Goal: Information Seeking & Learning: Learn about a topic

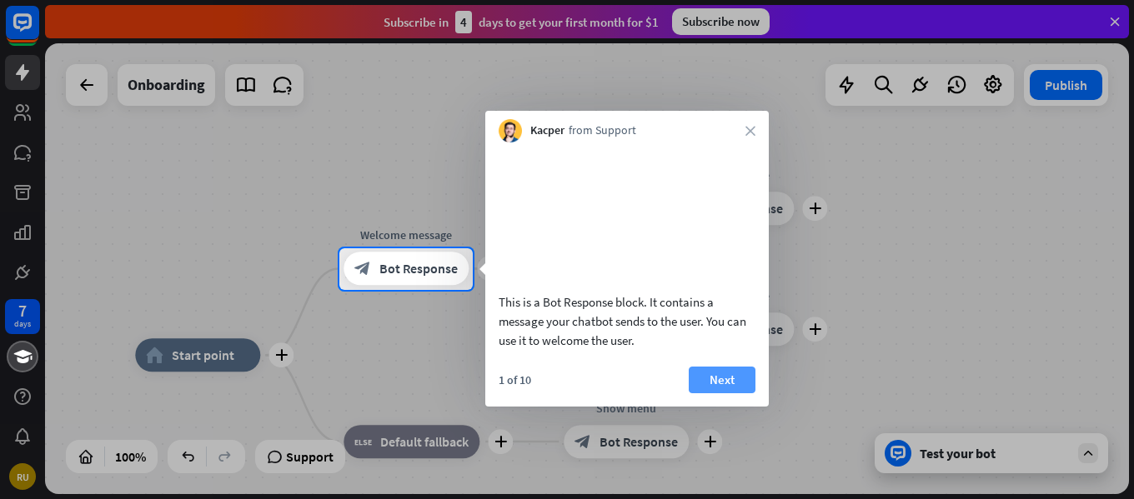
click at [710, 394] on button "Next" at bounding box center [722, 380] width 67 height 27
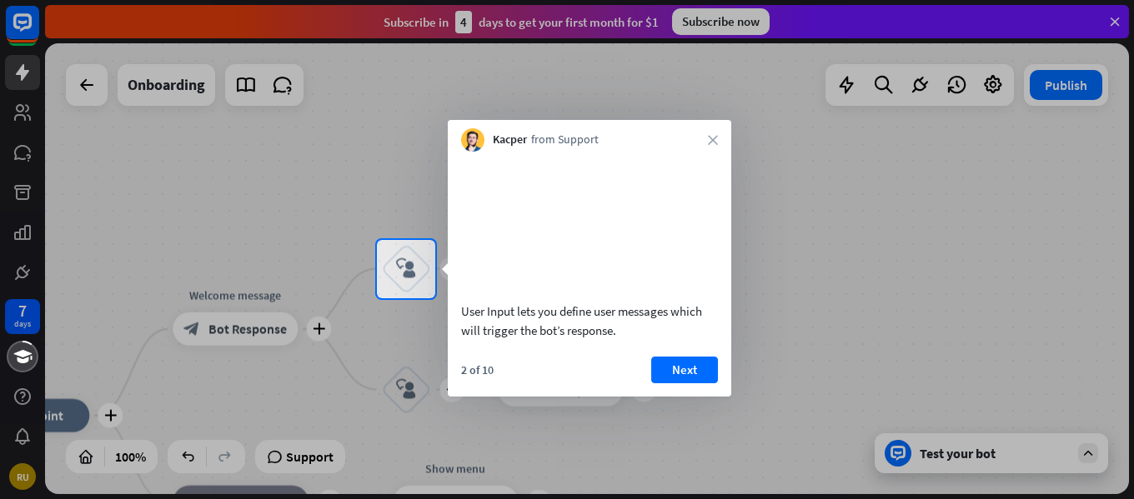
click at [690, 384] on button "Next" at bounding box center [684, 370] width 67 height 27
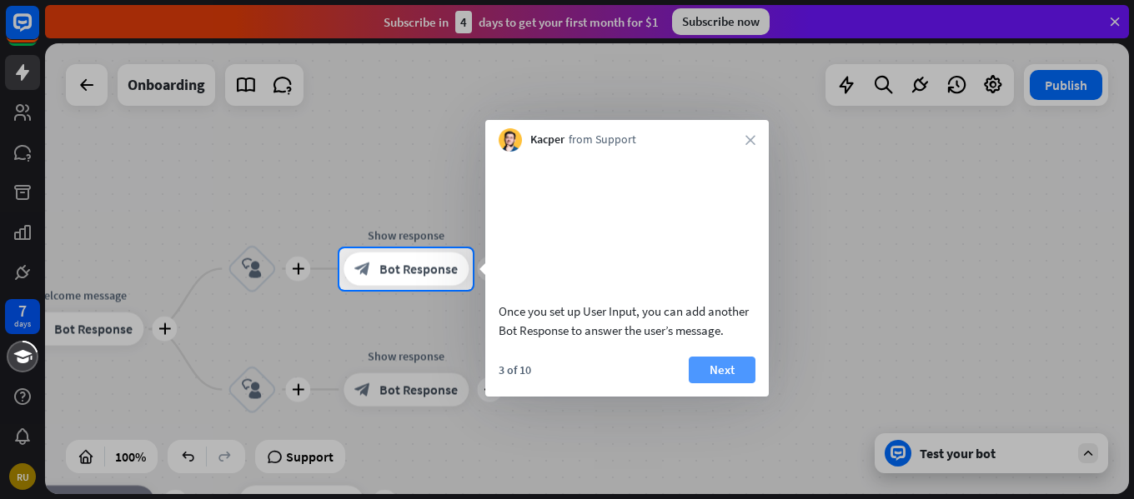
click at [715, 384] on button "Next" at bounding box center [722, 370] width 67 height 27
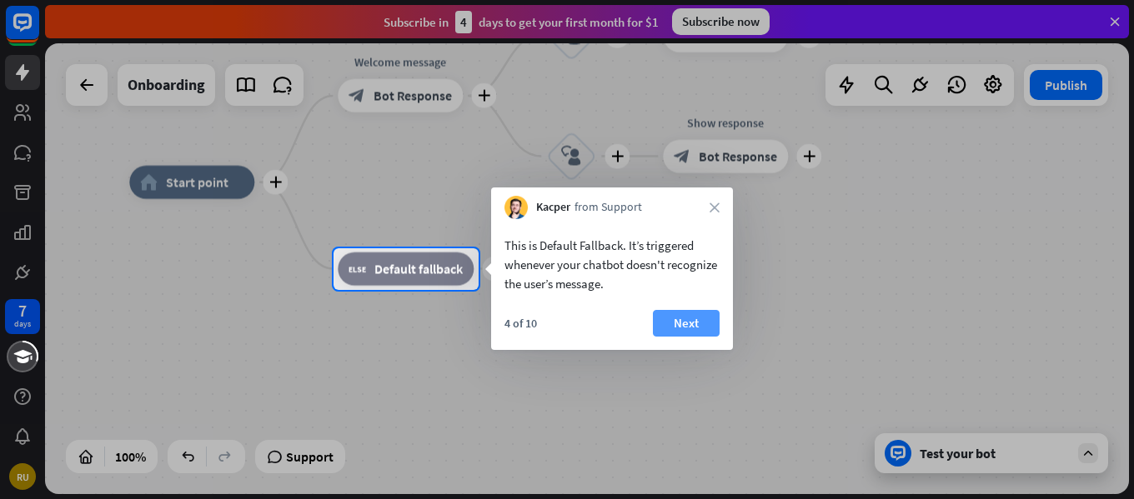
click at [677, 331] on button "Next" at bounding box center [686, 323] width 67 height 27
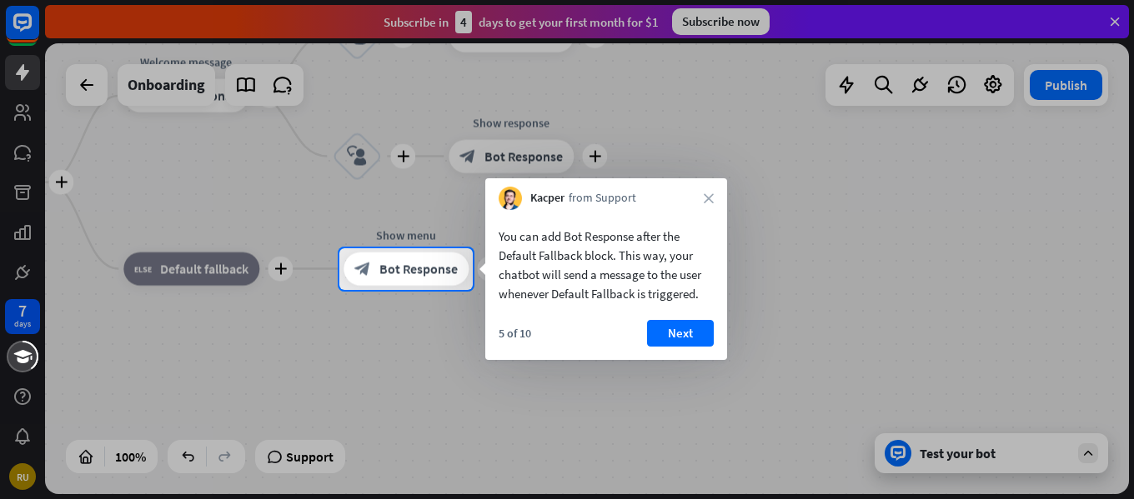
click at [695, 349] on div "5 of 10 Next" at bounding box center [606, 340] width 242 height 40
click at [695, 343] on button "Next" at bounding box center [680, 333] width 67 height 27
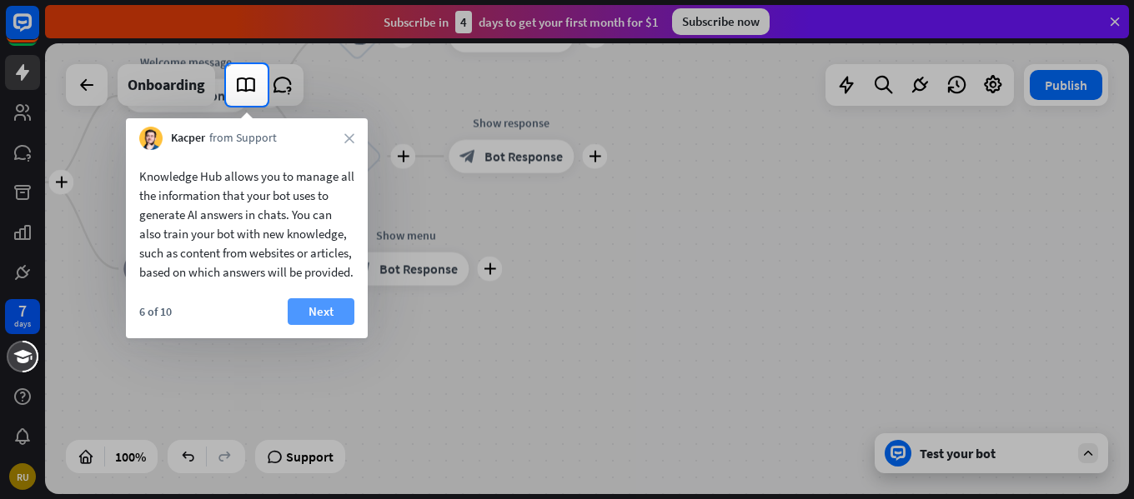
click at [343, 325] on button "Next" at bounding box center [321, 311] width 67 height 27
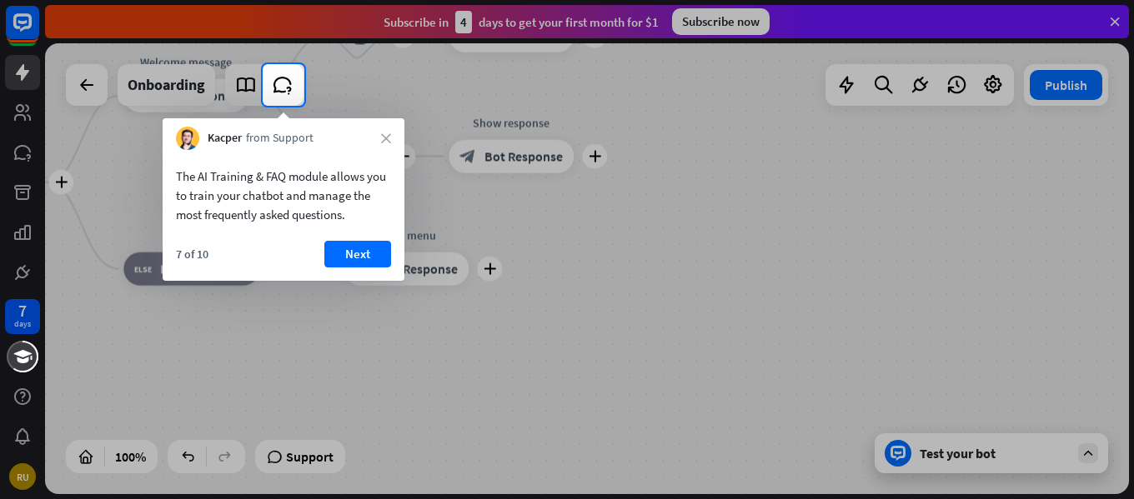
click at [360, 269] on div "7 of 10 Next" at bounding box center [284, 261] width 242 height 40
click at [360, 258] on button "Next" at bounding box center [357, 254] width 67 height 27
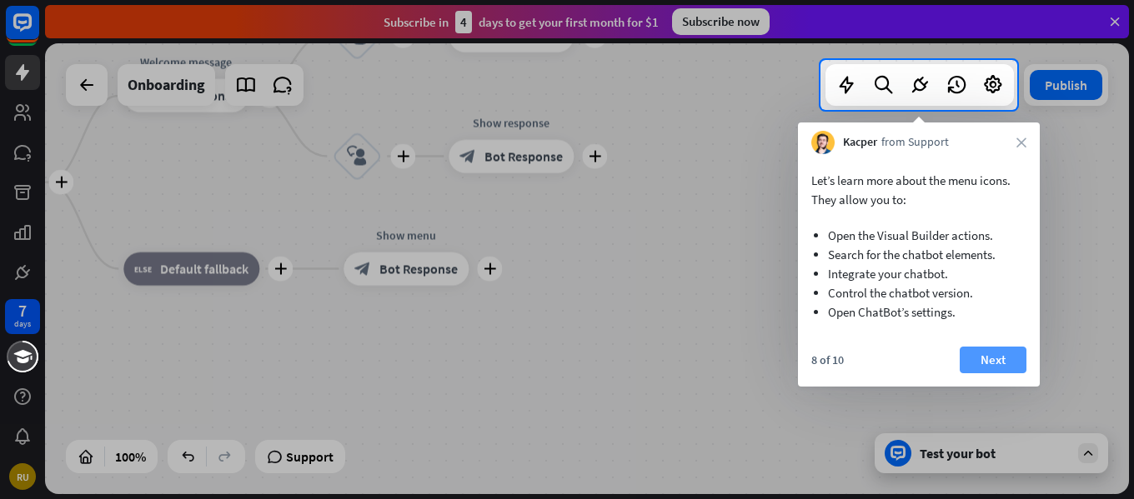
click at [992, 367] on button "Next" at bounding box center [993, 360] width 67 height 27
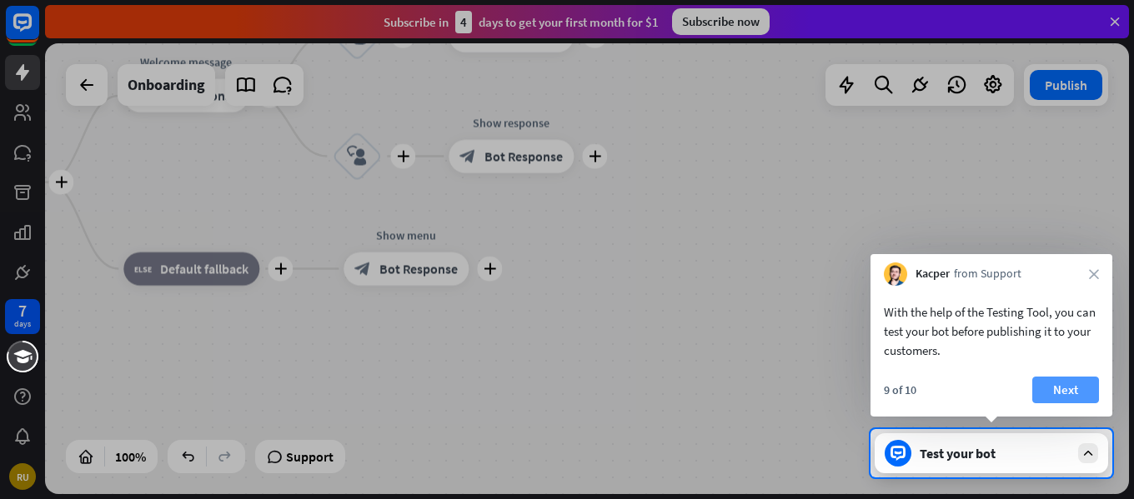
click at [1061, 381] on button "Next" at bounding box center [1065, 390] width 67 height 27
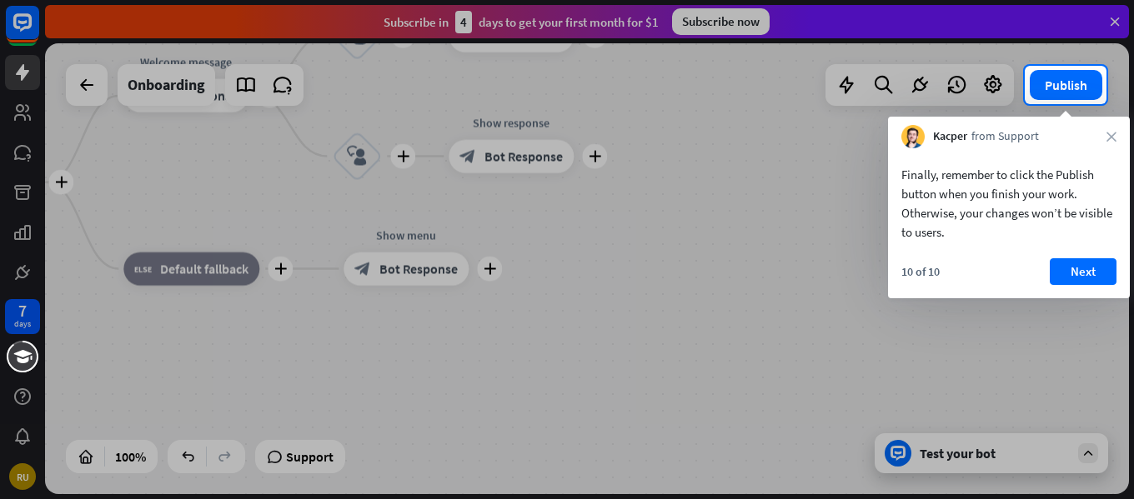
click at [856, 319] on div at bounding box center [567, 301] width 1134 height 395
click at [1103, 286] on div "10 of 10 Next" at bounding box center [1009, 278] width 242 height 40
click at [1097, 262] on button "Next" at bounding box center [1083, 271] width 67 height 27
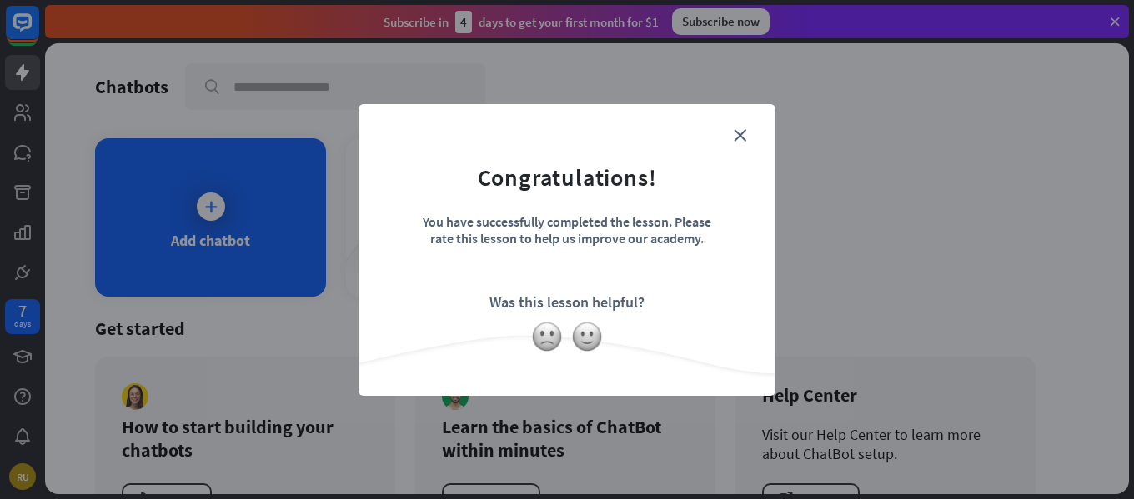
drag, startPoint x: 737, startPoint y: 300, endPoint x: 746, endPoint y: 301, distance: 9.2
click at [740, 300] on form "Congratulations! You have successfully completed the lesson. Please rate this l…" at bounding box center [566, 224] width 375 height 199
click at [747, 128] on form "Congratulations! You have successfully completed the lesson. Please rate this l…" at bounding box center [566, 224] width 375 height 199
click at [748, 128] on form "Congratulations! You have successfully completed the lesson. Please rate this l…" at bounding box center [566, 224] width 375 height 199
click at [745, 138] on icon "close" at bounding box center [740, 135] width 13 height 13
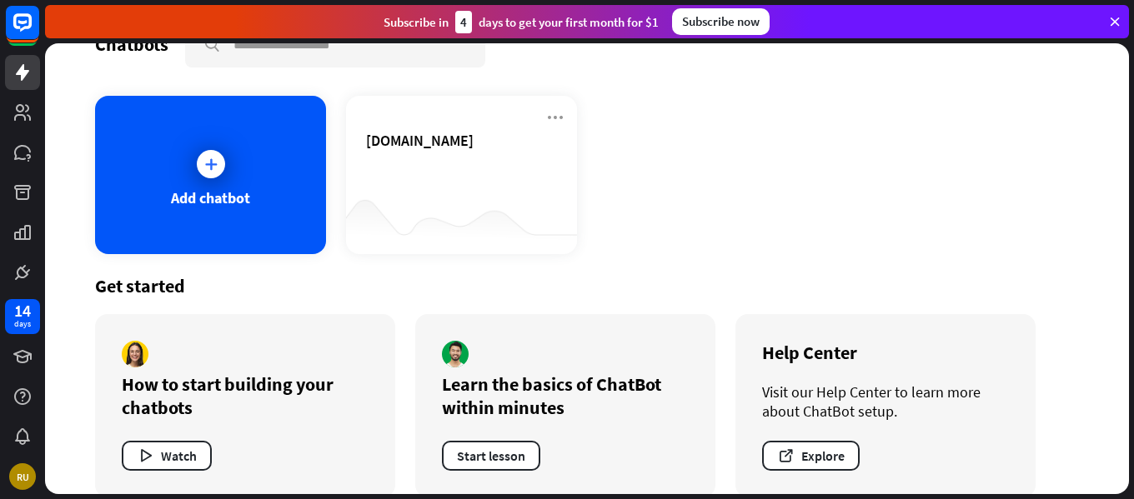
scroll to position [66, 0]
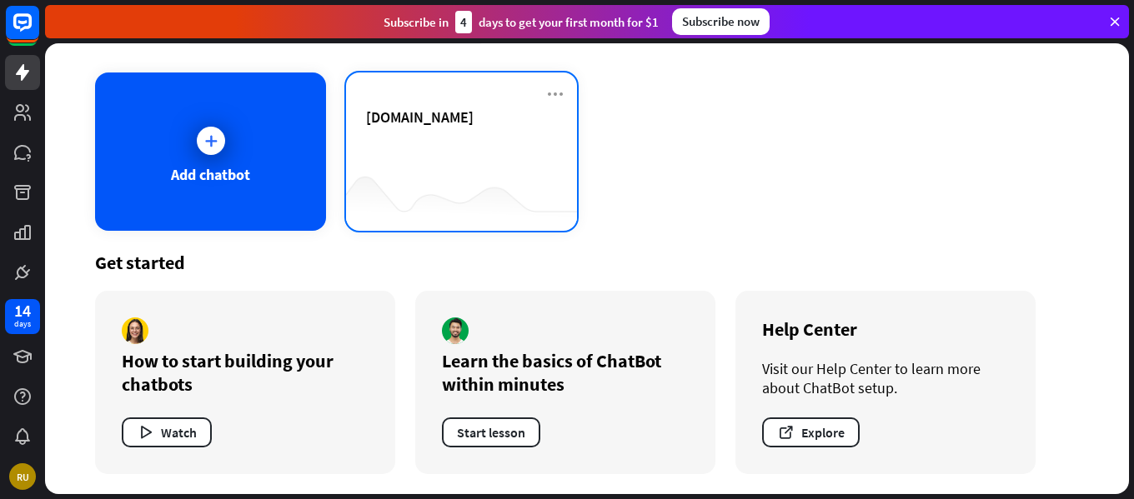
click at [467, 179] on div at bounding box center [461, 198] width 231 height 64
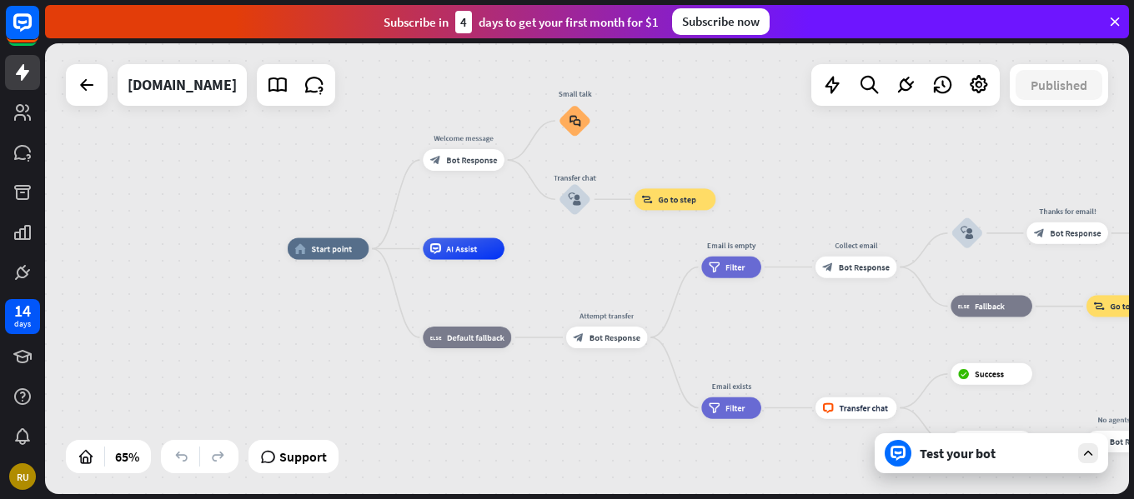
drag, startPoint x: 634, startPoint y: 273, endPoint x: 544, endPoint y: 255, distance: 92.7
click at [544, 255] on div "home_2 Start point Welcome message block_bot_response Bot Response Small talk b…" at bounding box center [640, 395] width 705 height 293
click at [13, 127] on link at bounding box center [22, 112] width 35 height 35
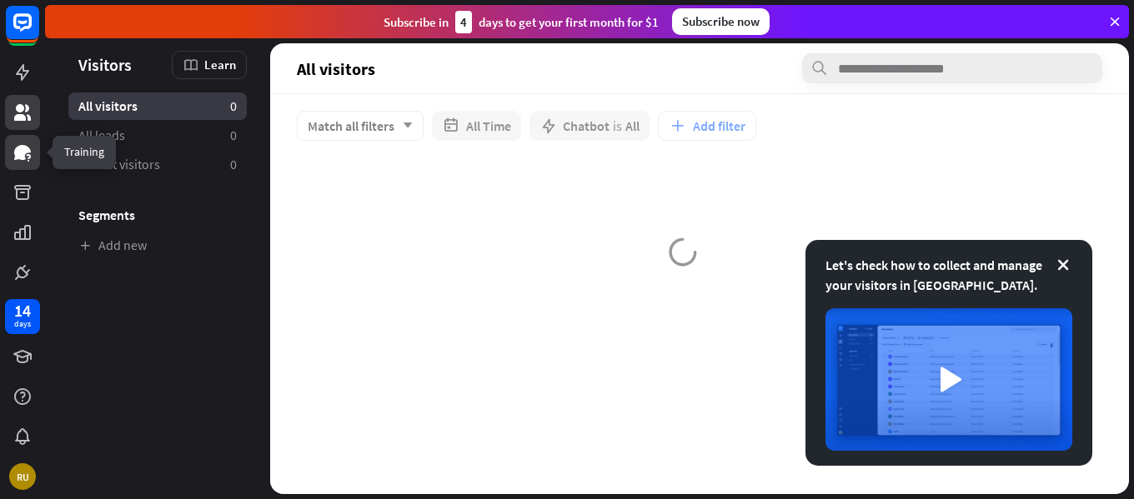
click at [18, 161] on icon at bounding box center [23, 153] width 20 height 20
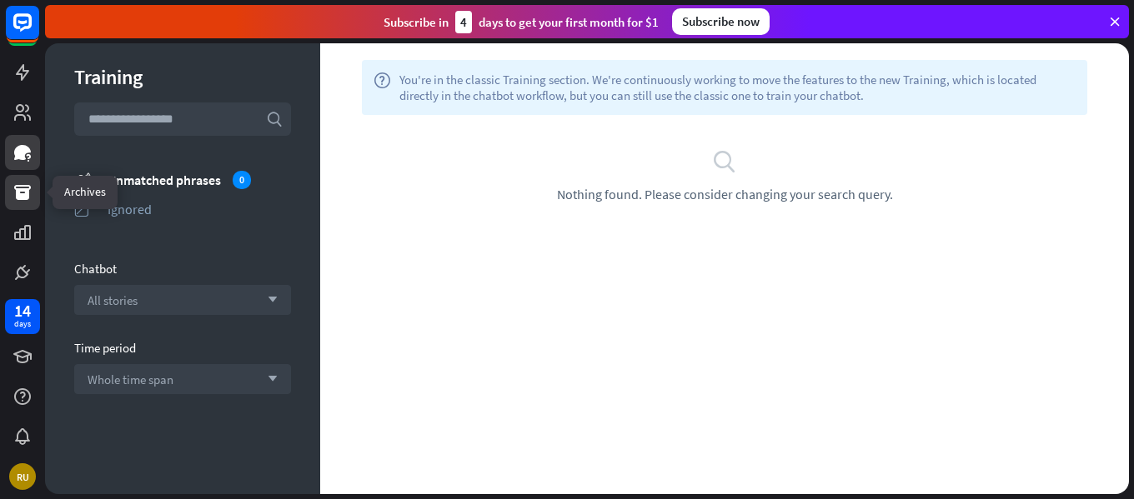
click at [23, 194] on icon at bounding box center [22, 192] width 17 height 15
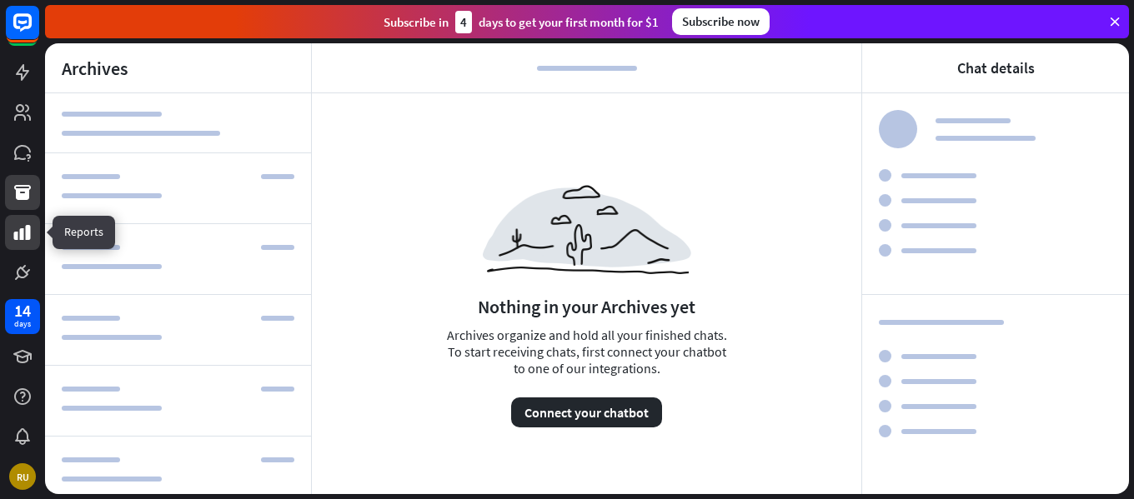
click at [28, 238] on icon at bounding box center [22, 232] width 17 height 15
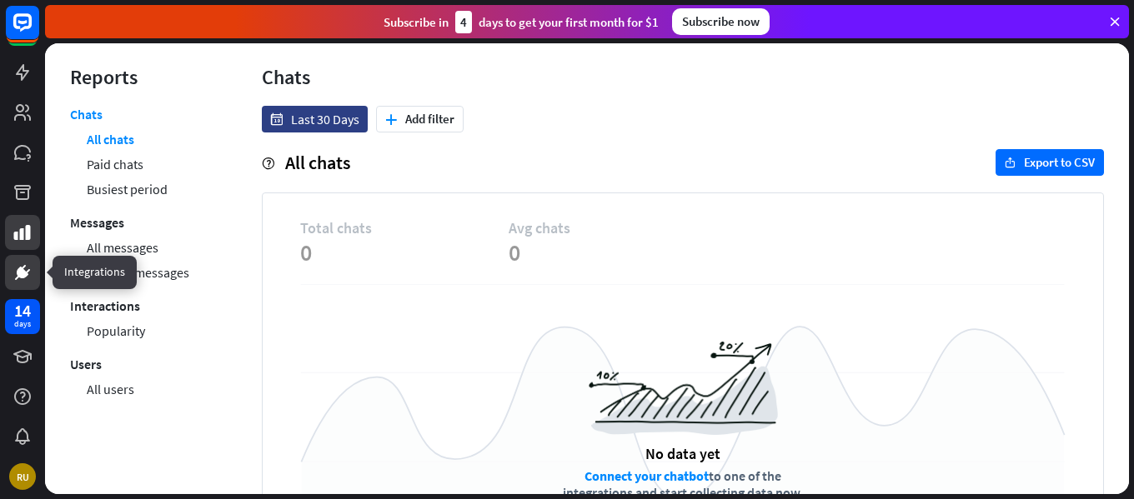
click at [27, 269] on icon at bounding box center [23, 273] width 20 height 20
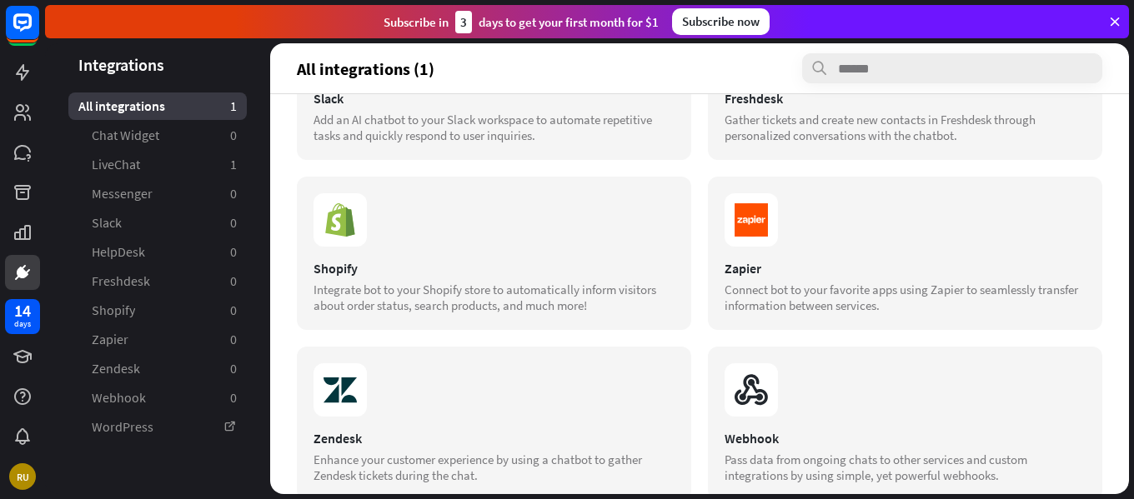
scroll to position [407, 0]
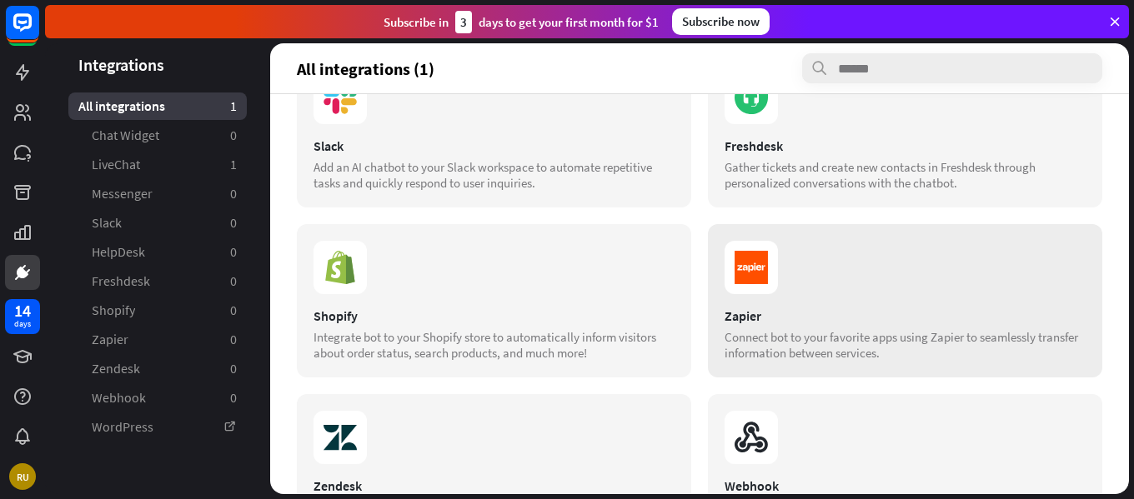
click at [827, 243] on section at bounding box center [905, 267] width 361 height 53
